Goal: Task Accomplishment & Management: Complete application form

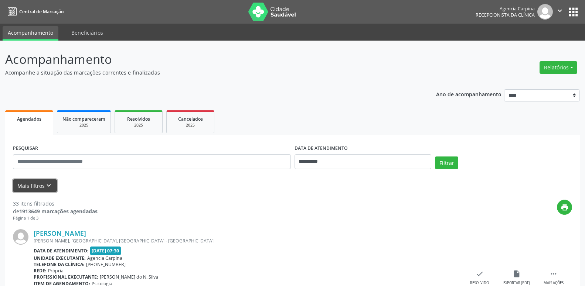
click at [48, 187] on icon "keyboard_arrow_down" at bounding box center [49, 186] width 8 height 8
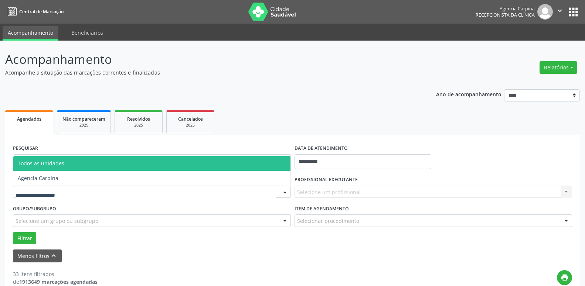
click at [284, 193] on div at bounding box center [284, 192] width 11 height 13
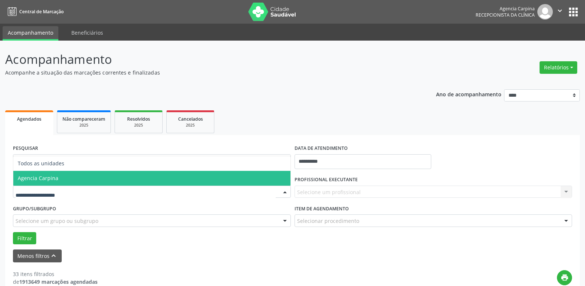
click at [110, 179] on span "Agencia Carpina" at bounding box center [151, 178] width 277 height 15
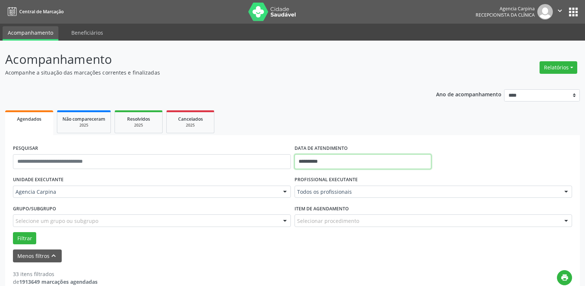
click at [351, 161] on input "**********" at bounding box center [363, 161] width 137 height 15
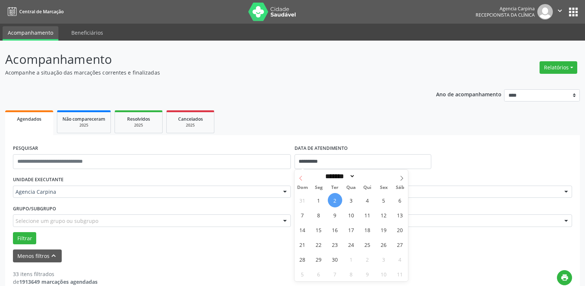
click at [300, 176] on icon at bounding box center [300, 178] width 5 height 5
select select "*"
click at [383, 260] on span "29" at bounding box center [384, 259] width 14 height 14
type input "**********"
click at [383, 260] on span "29" at bounding box center [384, 259] width 14 height 14
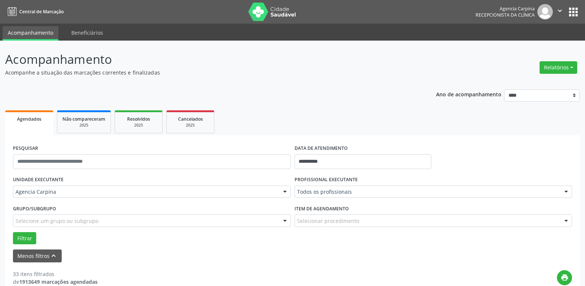
click at [565, 192] on div at bounding box center [566, 192] width 11 height 13
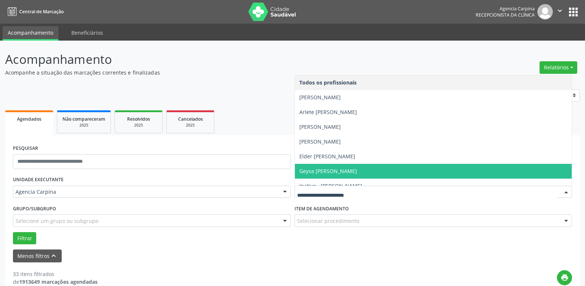
scroll to position [42, 0]
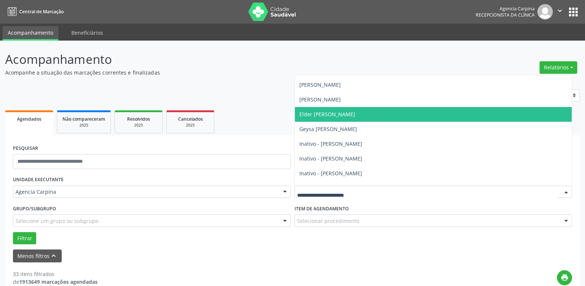
click at [397, 107] on span "Elder [PERSON_NAME]" at bounding box center [433, 114] width 277 height 15
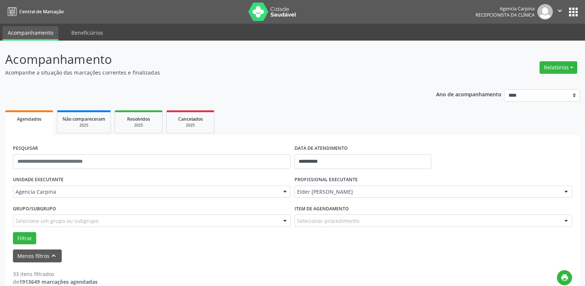
click at [567, 220] on div at bounding box center [566, 221] width 11 height 13
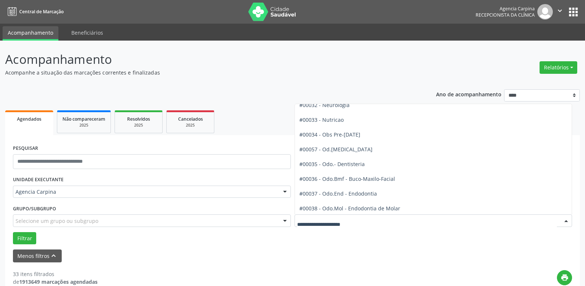
scroll to position [716, 0]
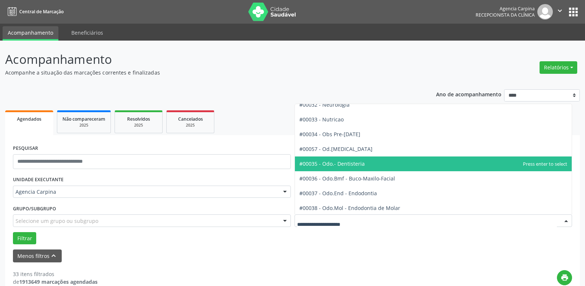
click at [461, 164] on span "#00035 - Odo.- Dentisteria" at bounding box center [433, 164] width 277 height 15
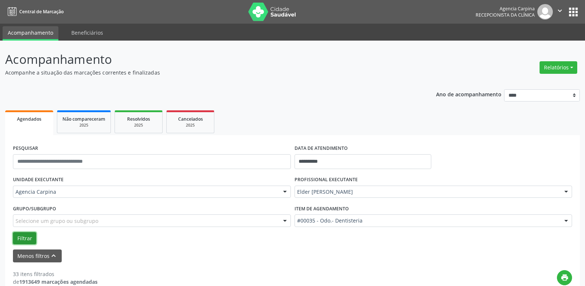
click at [29, 236] on button "Filtrar" at bounding box center [24, 238] width 23 height 13
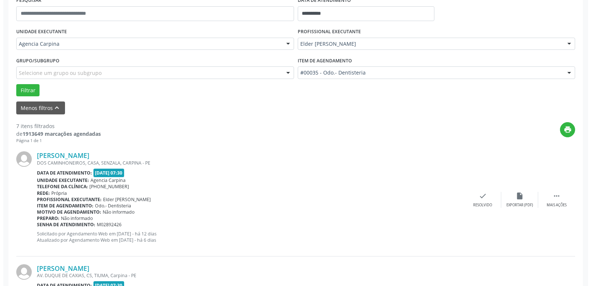
scroll to position [151, 0]
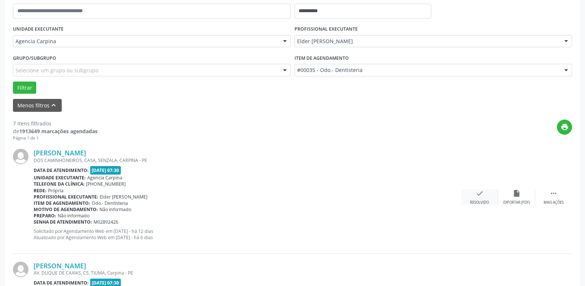
click at [477, 198] on icon "check" at bounding box center [480, 194] width 8 height 8
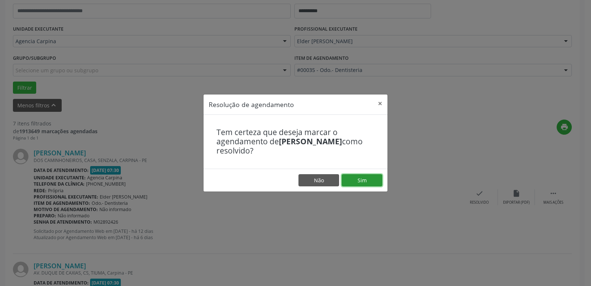
click at [371, 176] on button "Sim" at bounding box center [362, 180] width 41 height 13
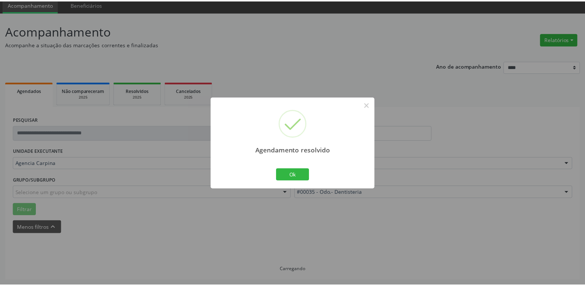
scroll to position [28, 0]
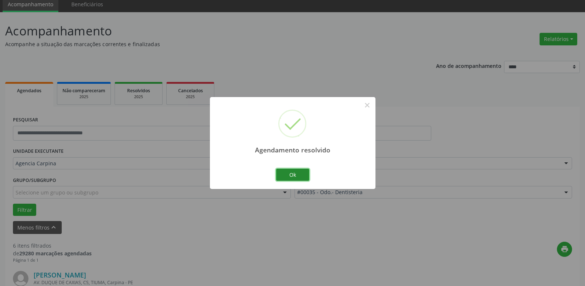
click at [285, 176] on button "Ok" at bounding box center [292, 175] width 33 height 13
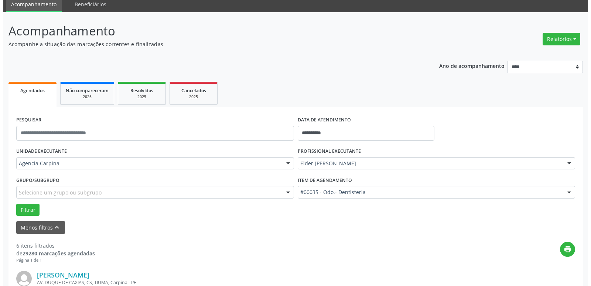
scroll to position [142, 0]
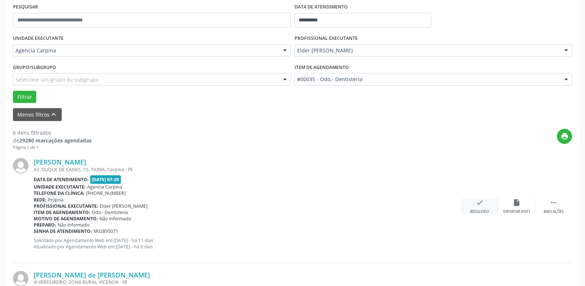
click at [479, 207] on icon "check" at bounding box center [480, 203] width 8 height 8
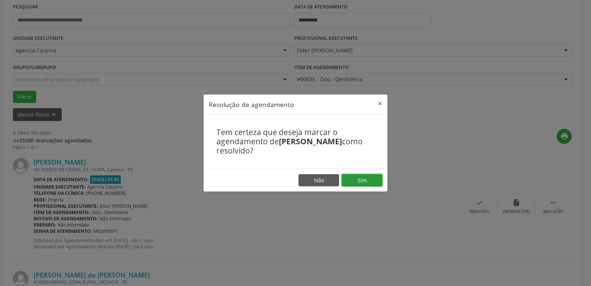
click at [358, 181] on button "Sim" at bounding box center [362, 180] width 41 height 13
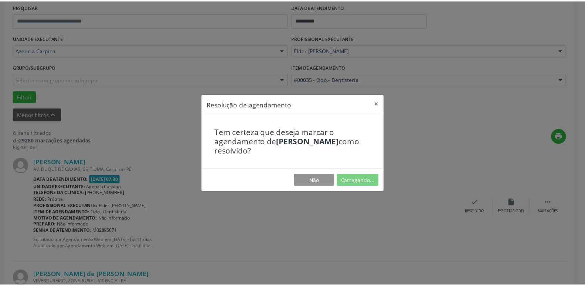
scroll to position [28, 0]
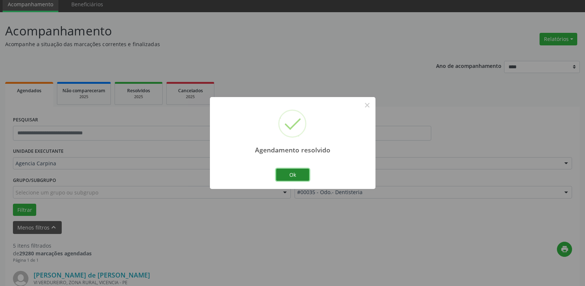
click at [295, 176] on button "Ok" at bounding box center [292, 175] width 33 height 13
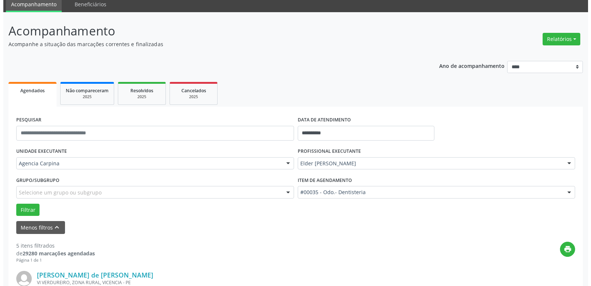
scroll to position [104, 0]
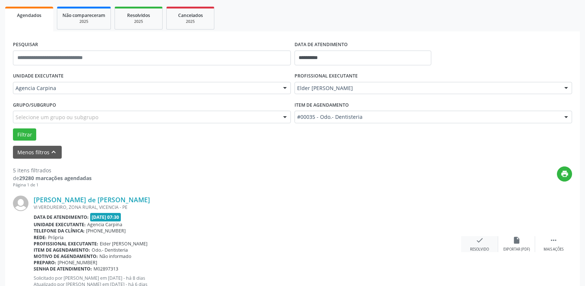
click at [477, 243] on icon "check" at bounding box center [480, 241] width 8 height 8
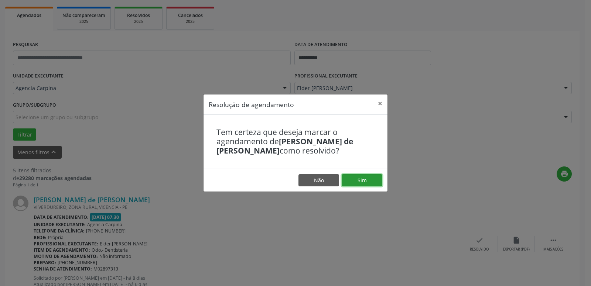
click at [365, 183] on button "Sim" at bounding box center [362, 180] width 41 height 13
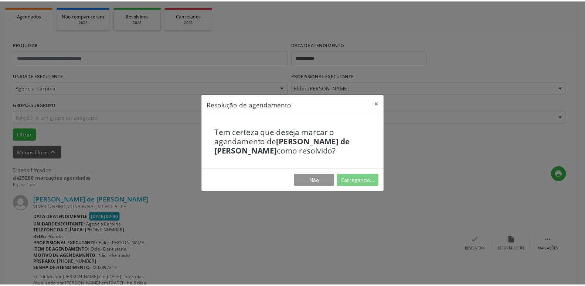
scroll to position [28, 0]
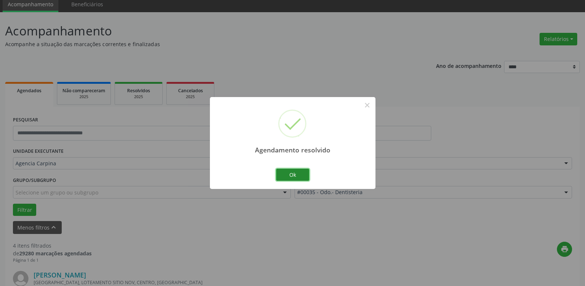
click at [304, 175] on button "Ok" at bounding box center [292, 175] width 33 height 13
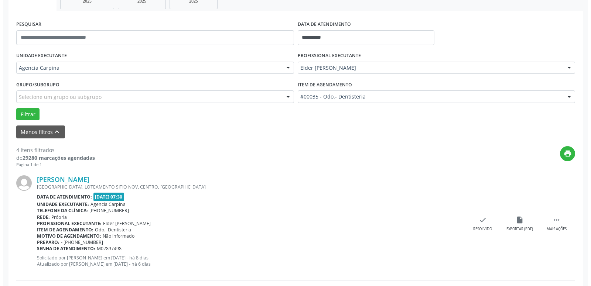
scroll to position [179, 0]
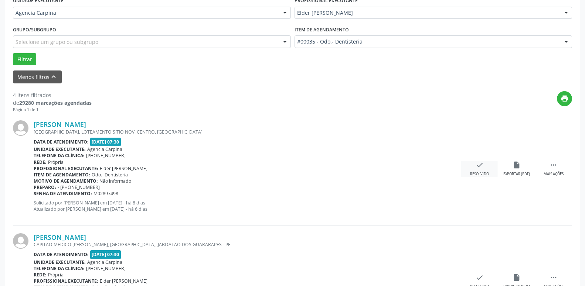
click at [477, 168] on icon "check" at bounding box center [480, 165] width 8 height 8
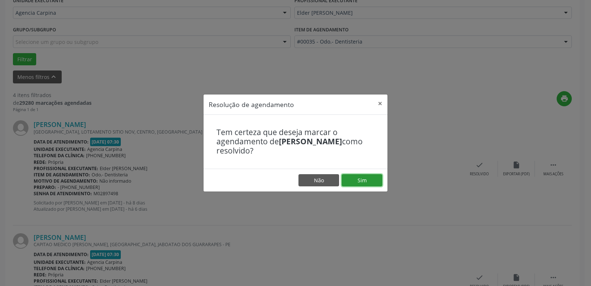
click at [377, 180] on button "Sim" at bounding box center [362, 180] width 41 height 13
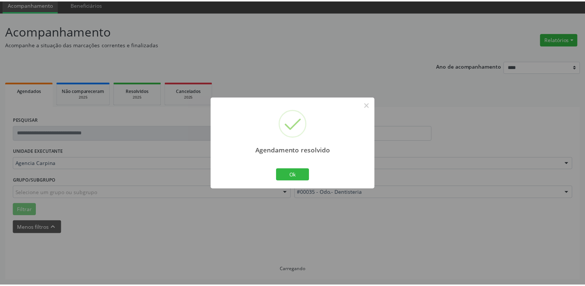
scroll to position [28, 0]
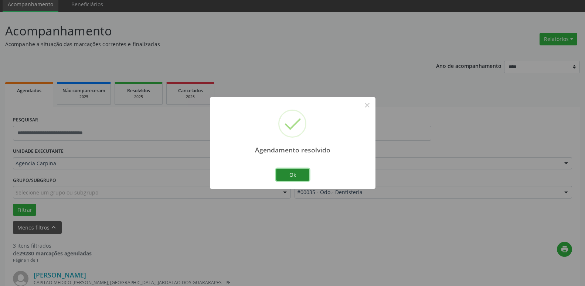
click at [299, 175] on button "Ok" at bounding box center [292, 175] width 33 height 13
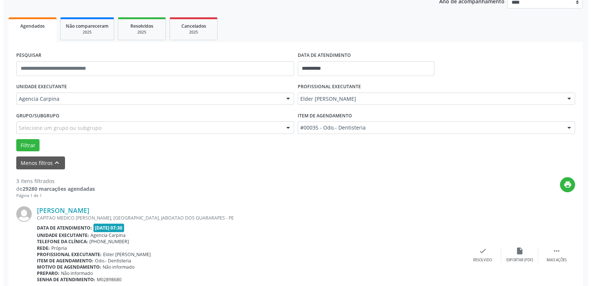
scroll to position [142, 0]
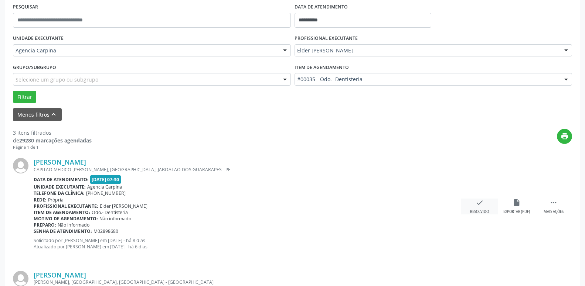
click at [477, 203] on icon "check" at bounding box center [480, 203] width 8 height 8
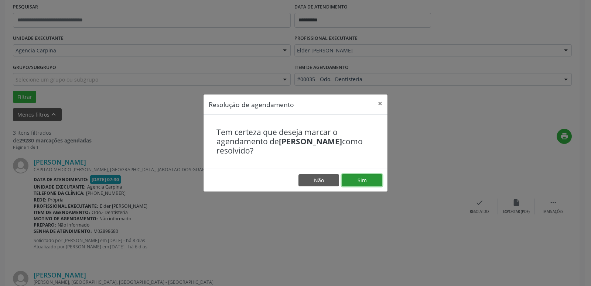
click at [369, 181] on button "Sim" at bounding box center [362, 180] width 41 height 13
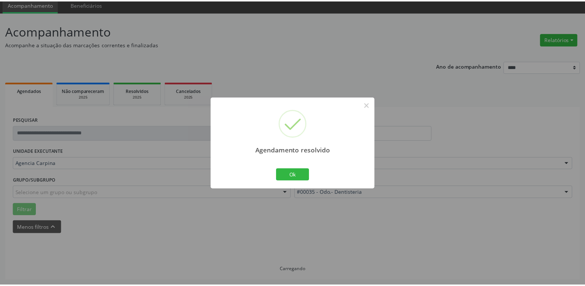
scroll to position [28, 0]
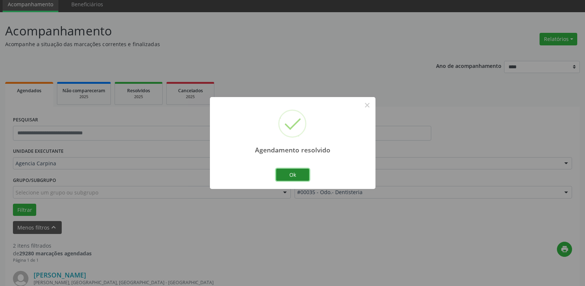
click at [304, 174] on button "Ok" at bounding box center [292, 175] width 33 height 13
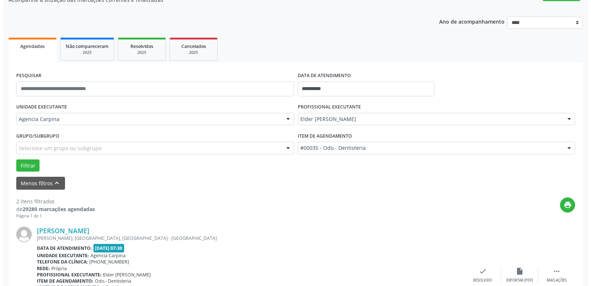
scroll to position [104, 0]
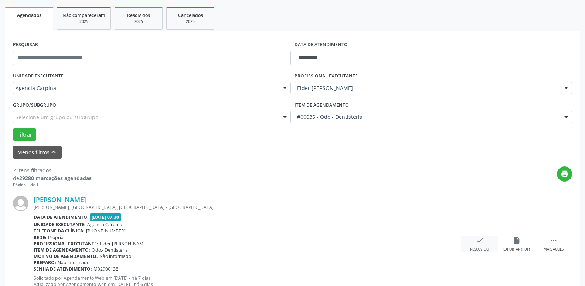
click at [478, 245] on icon "check" at bounding box center [480, 241] width 8 height 8
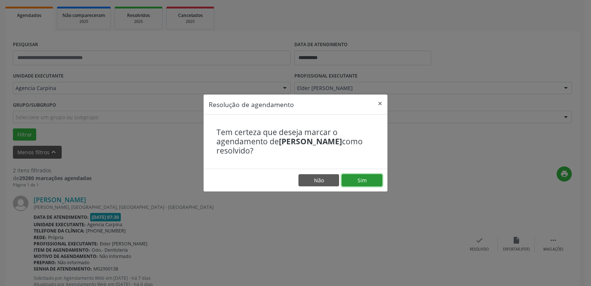
click at [367, 177] on button "Sim" at bounding box center [362, 180] width 41 height 13
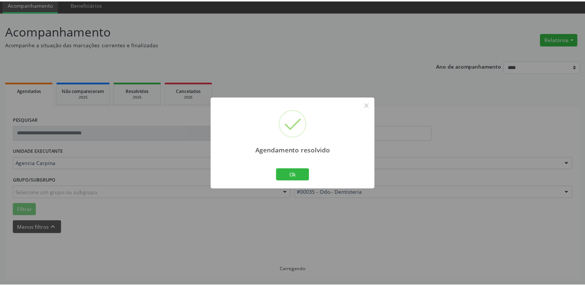
scroll to position [28, 0]
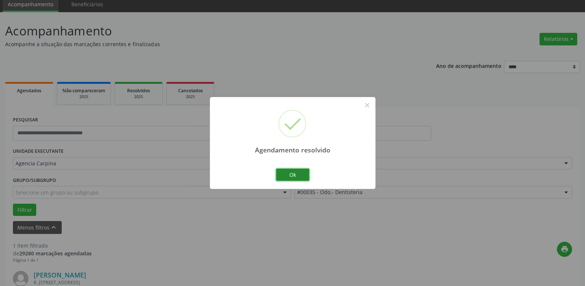
click at [306, 174] on button "Ok" at bounding box center [292, 175] width 33 height 13
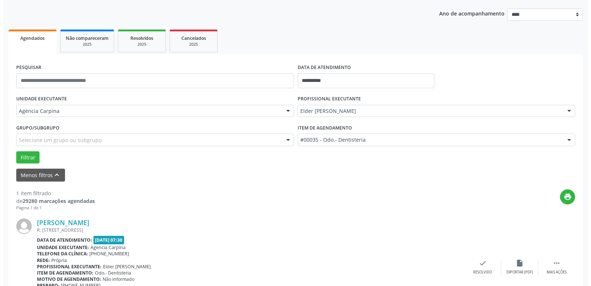
scroll to position [131, 0]
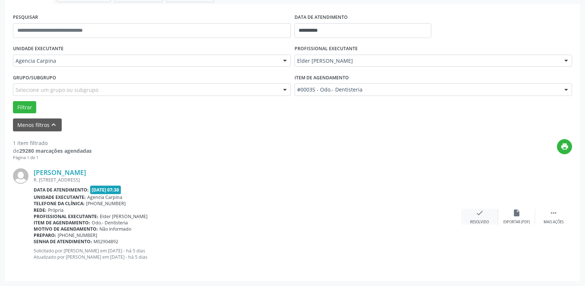
click at [482, 215] on icon "check" at bounding box center [480, 213] width 8 height 8
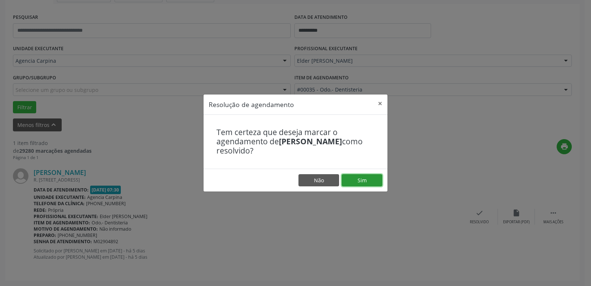
click at [364, 179] on button "Sim" at bounding box center [362, 180] width 41 height 13
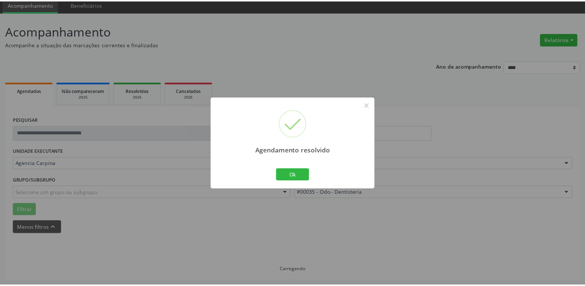
scroll to position [28, 0]
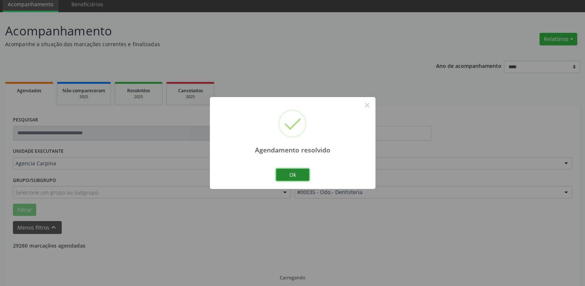
click at [300, 180] on button "Ok" at bounding box center [292, 175] width 33 height 13
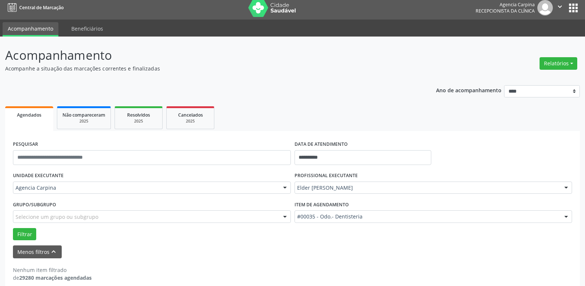
scroll to position [0, 0]
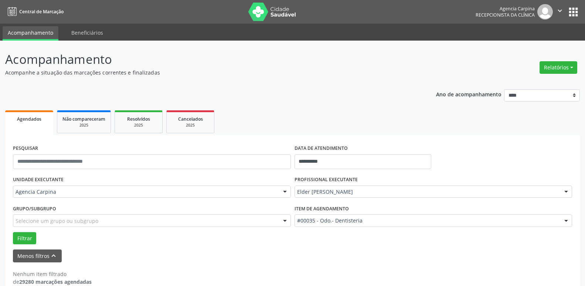
click at [560, 13] on icon "" at bounding box center [560, 11] width 8 height 8
click at [535, 45] on link "Sair" at bounding box center [541, 45] width 51 height 10
